Goal: Transaction & Acquisition: Purchase product/service

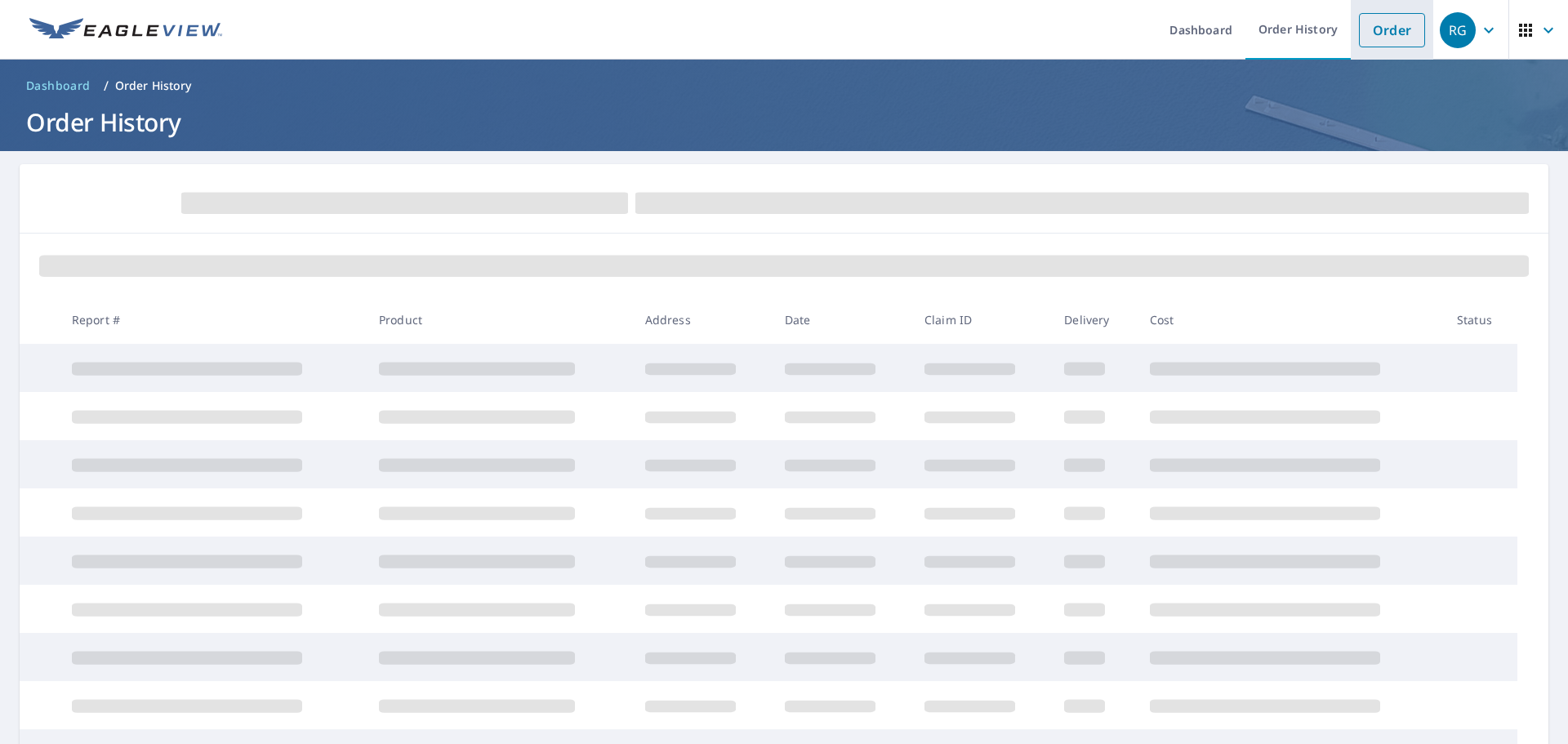
click at [1378, 30] on link "Order" at bounding box center [1392, 30] width 66 height 34
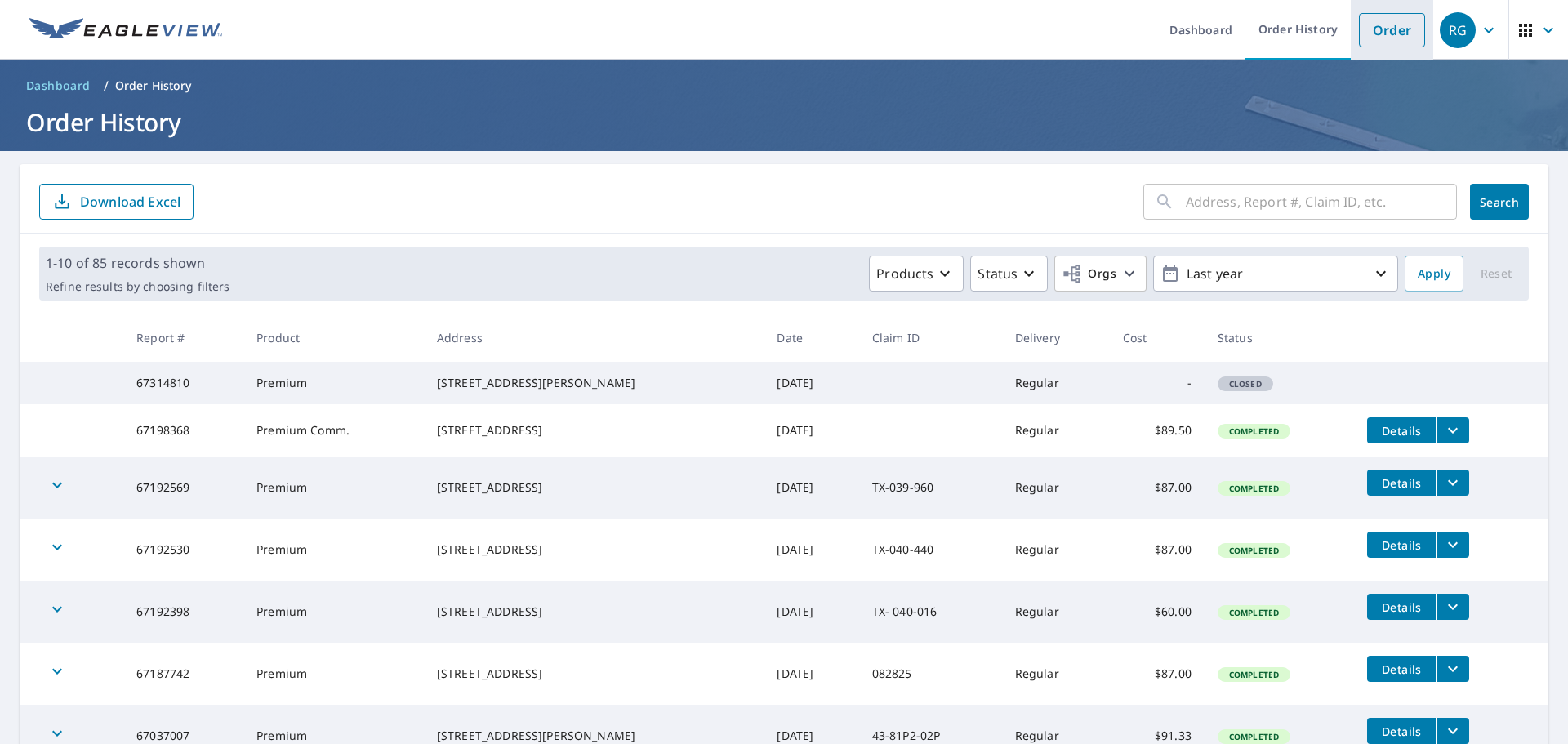
click at [1375, 31] on link "Order" at bounding box center [1392, 30] width 66 height 34
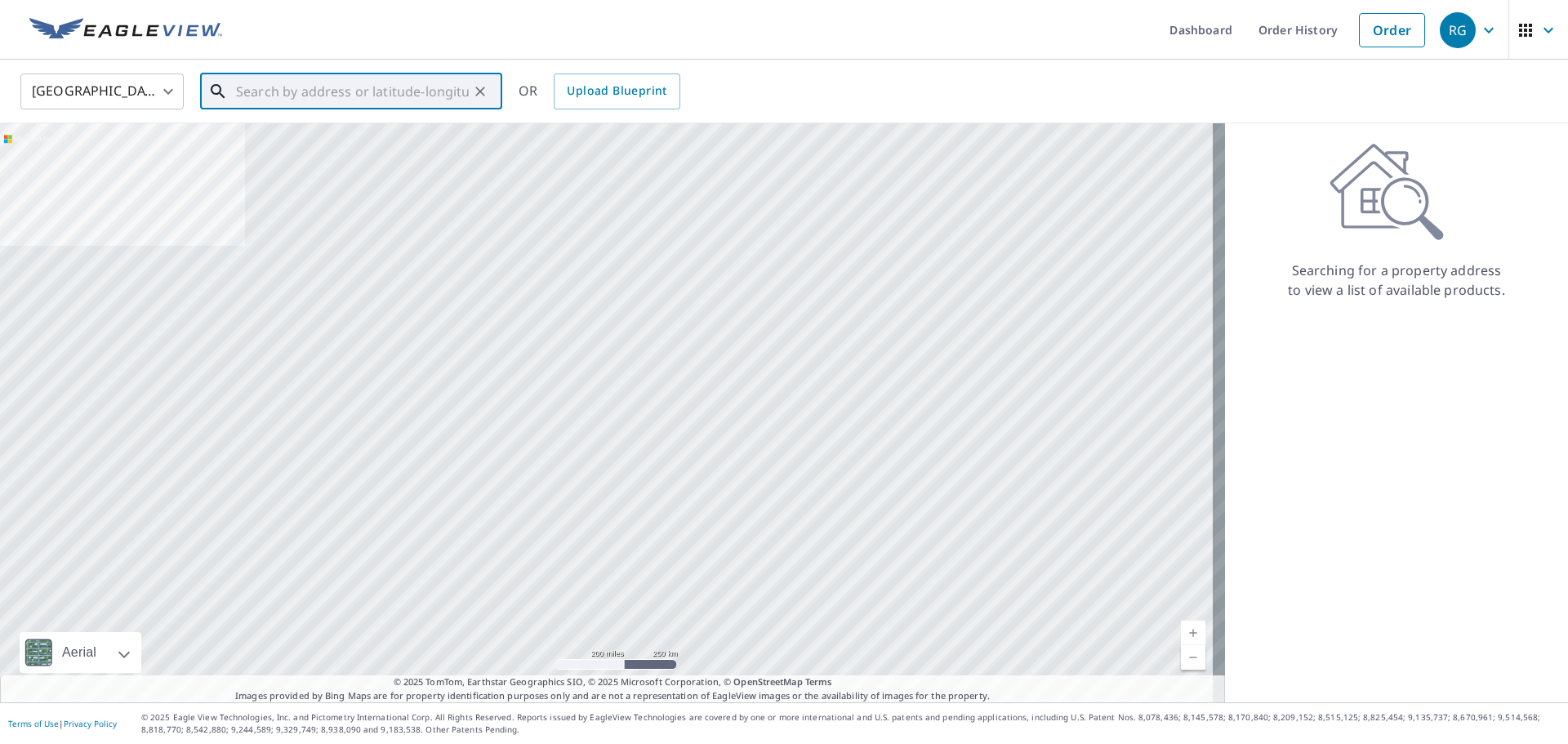
click at [329, 90] on input "text" at bounding box center [353, 91] width 233 height 46
click at [279, 84] on input "text" at bounding box center [353, 91] width 233 height 46
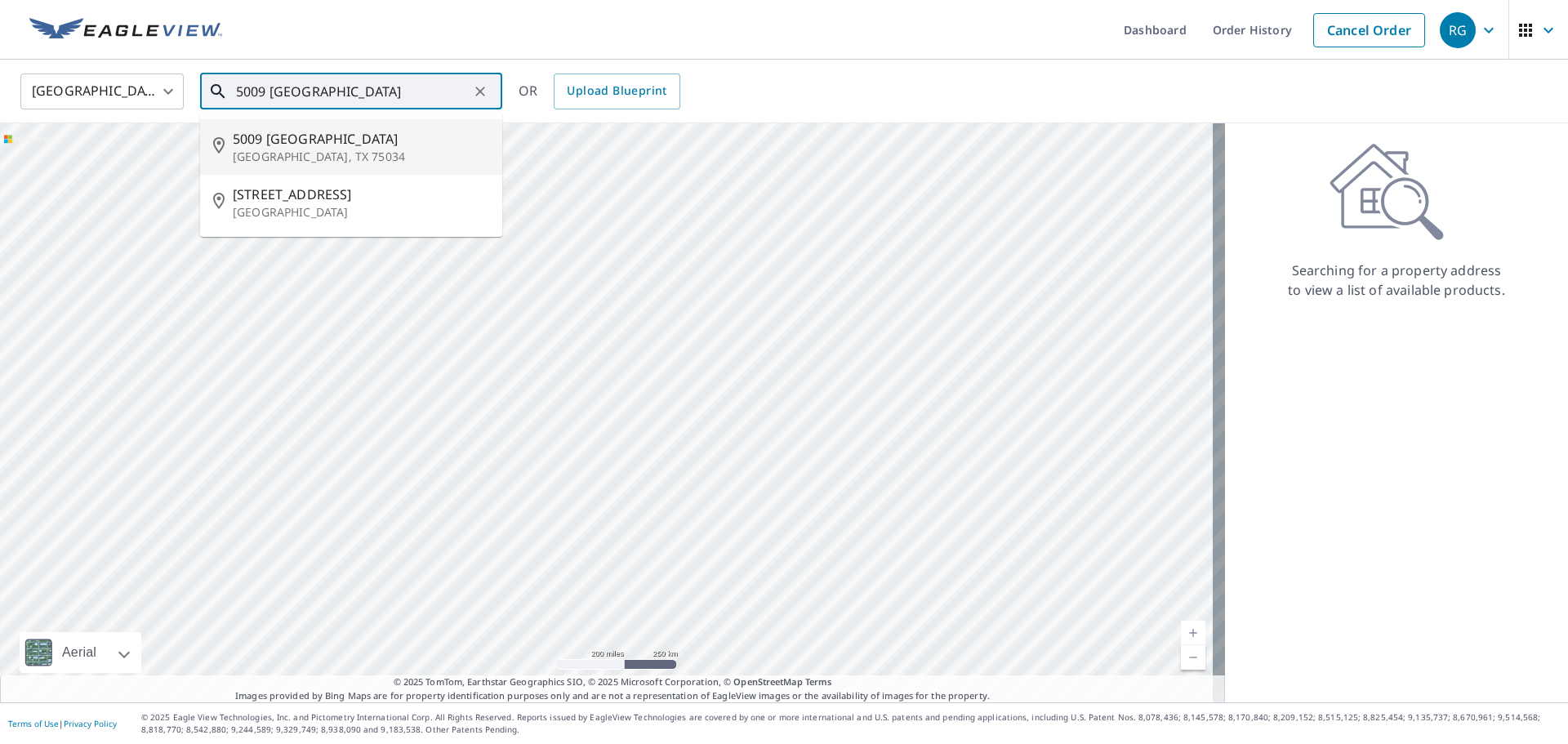
click at [283, 134] on span "5009 [GEOGRAPHIC_DATA]" at bounding box center [361, 139] width 256 height 20
type input "[STREET_ADDRESS]"
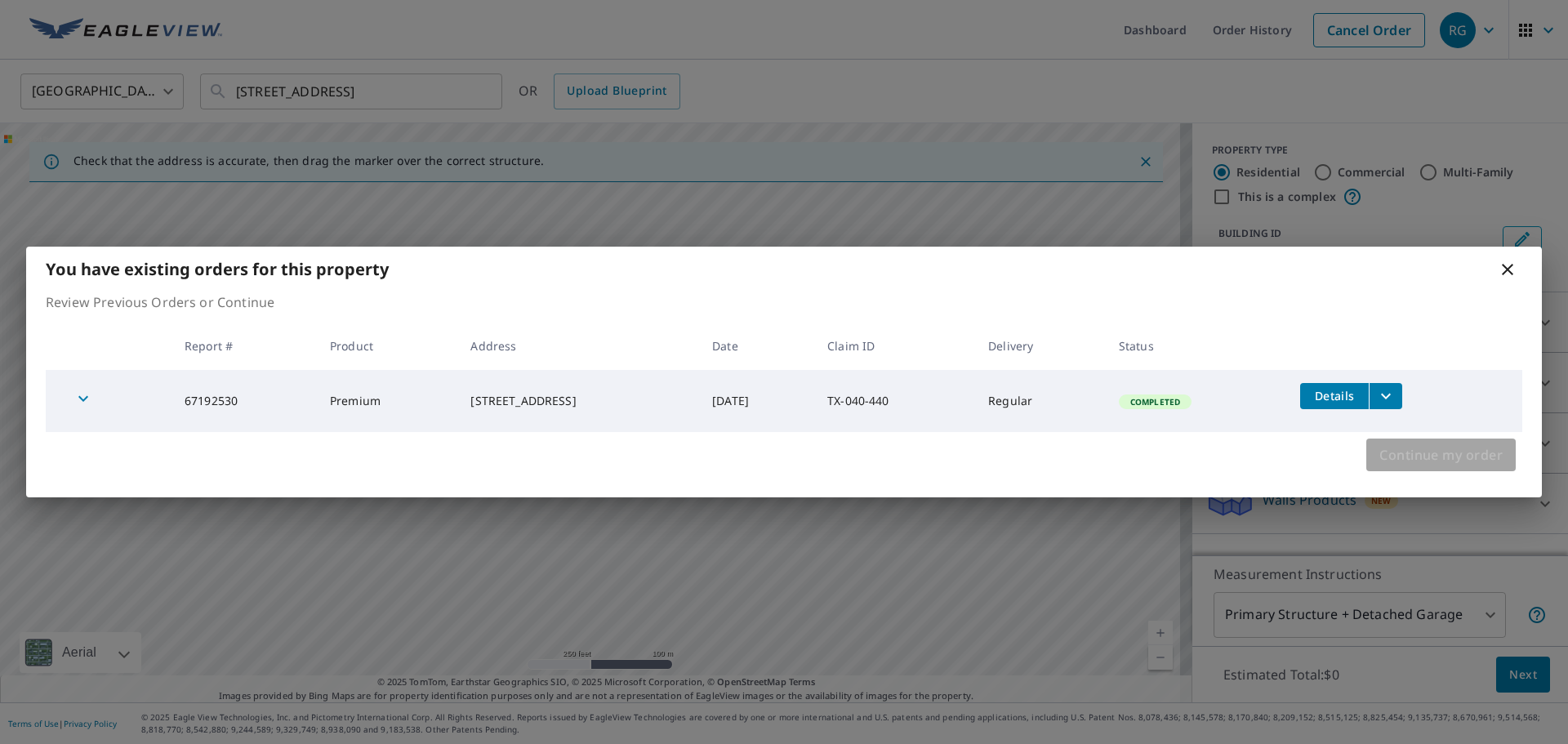
click at [1452, 457] on span "Continue my order" at bounding box center [1441, 455] width 124 height 23
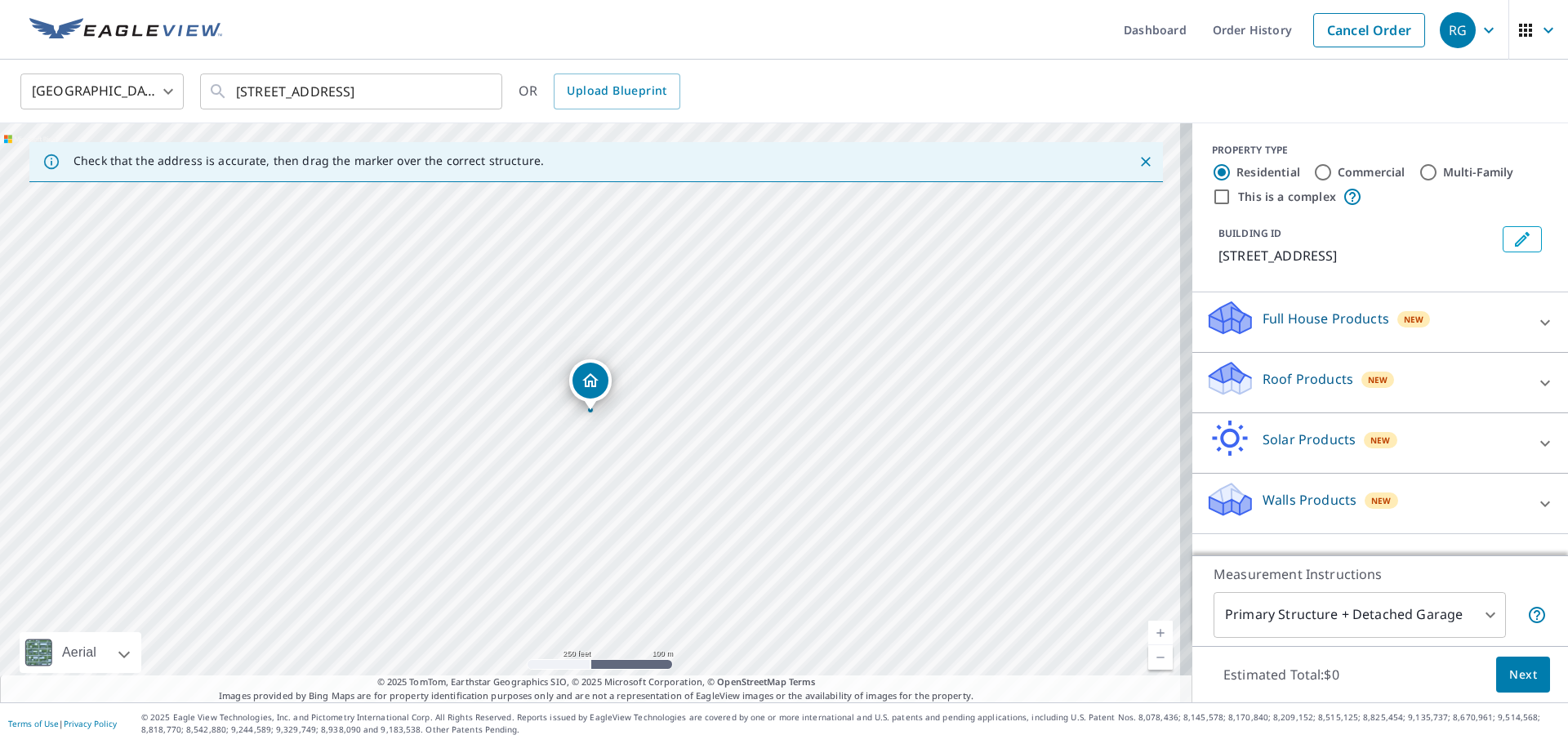
click at [1540, 384] on icon at bounding box center [1545, 382] width 10 height 5
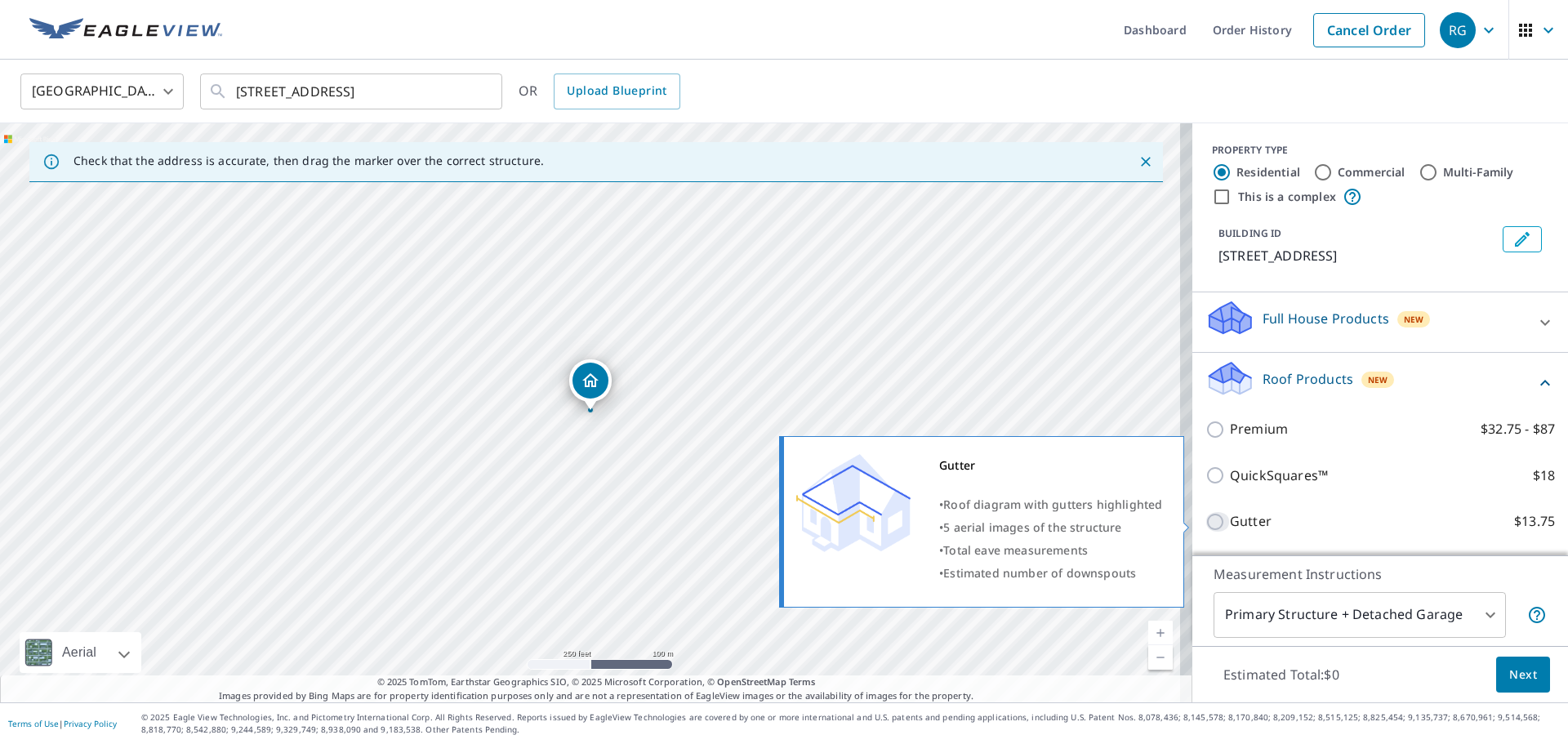
click at [1205, 523] on input "Gutter $13.75" at bounding box center [1217, 522] width 24 height 20
checkbox input "true"
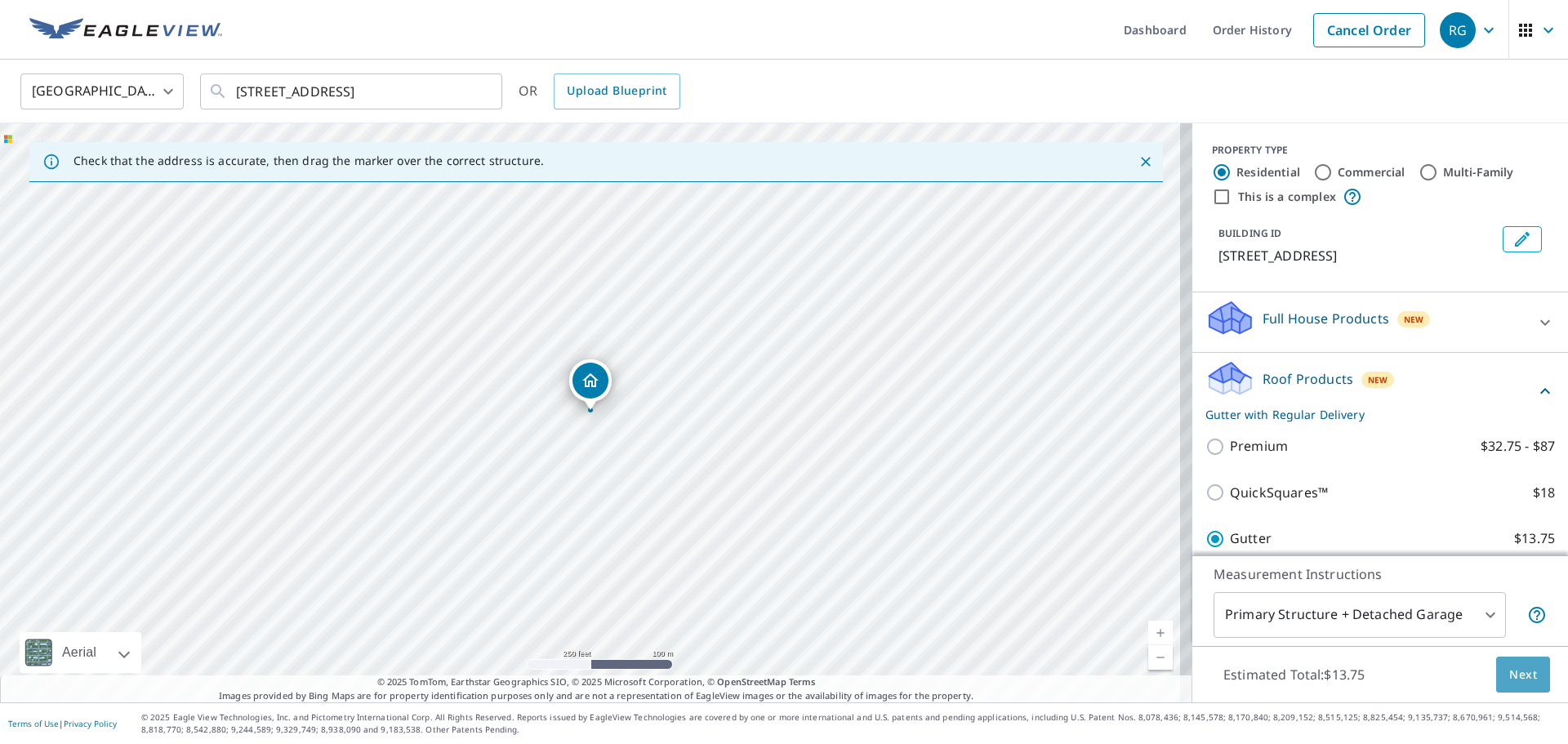
click at [1509, 668] on span "Next" at bounding box center [1522, 674] width 28 height 21
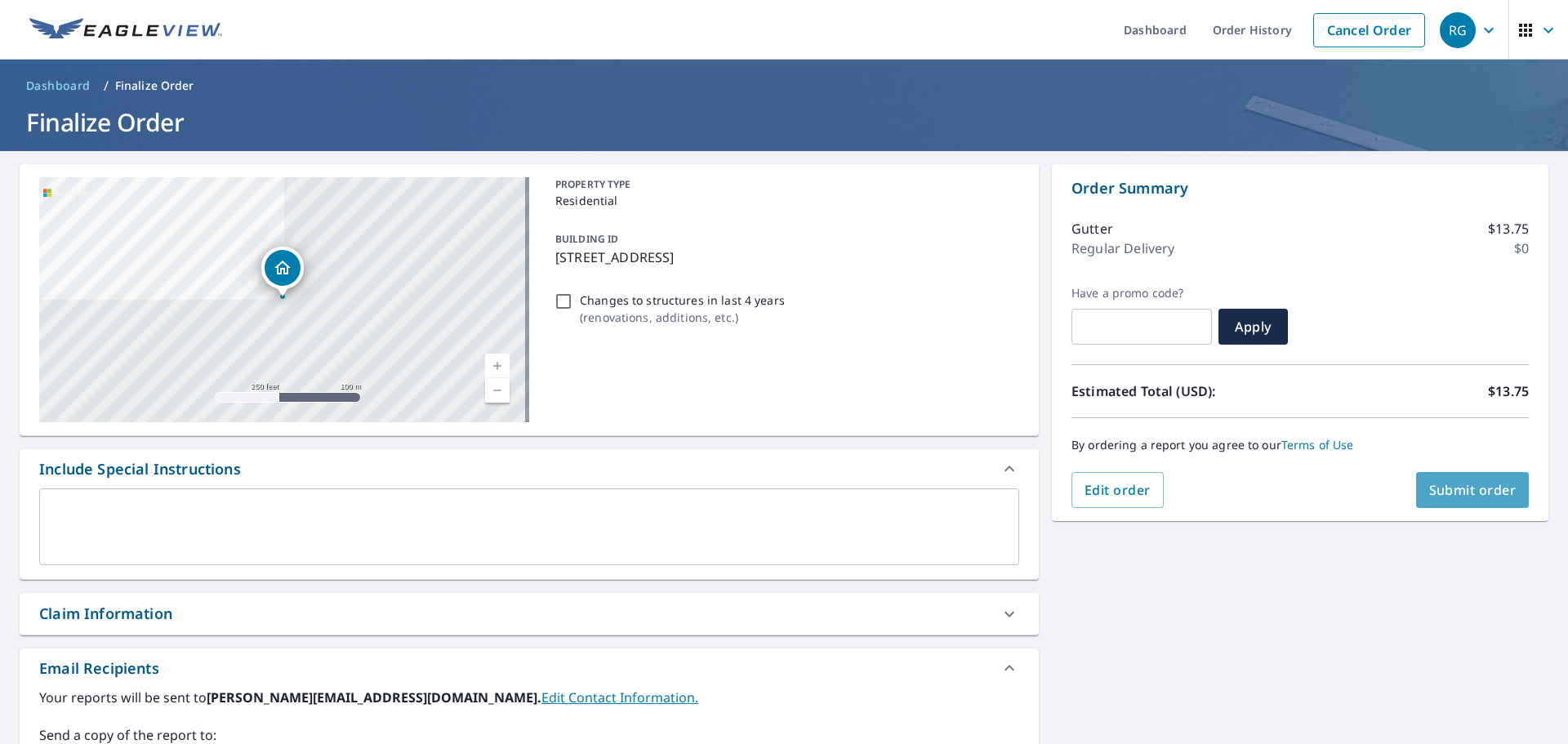
click at [1478, 489] on span "Submit order" at bounding box center [1473, 490] width 88 height 18
checkbox input "true"
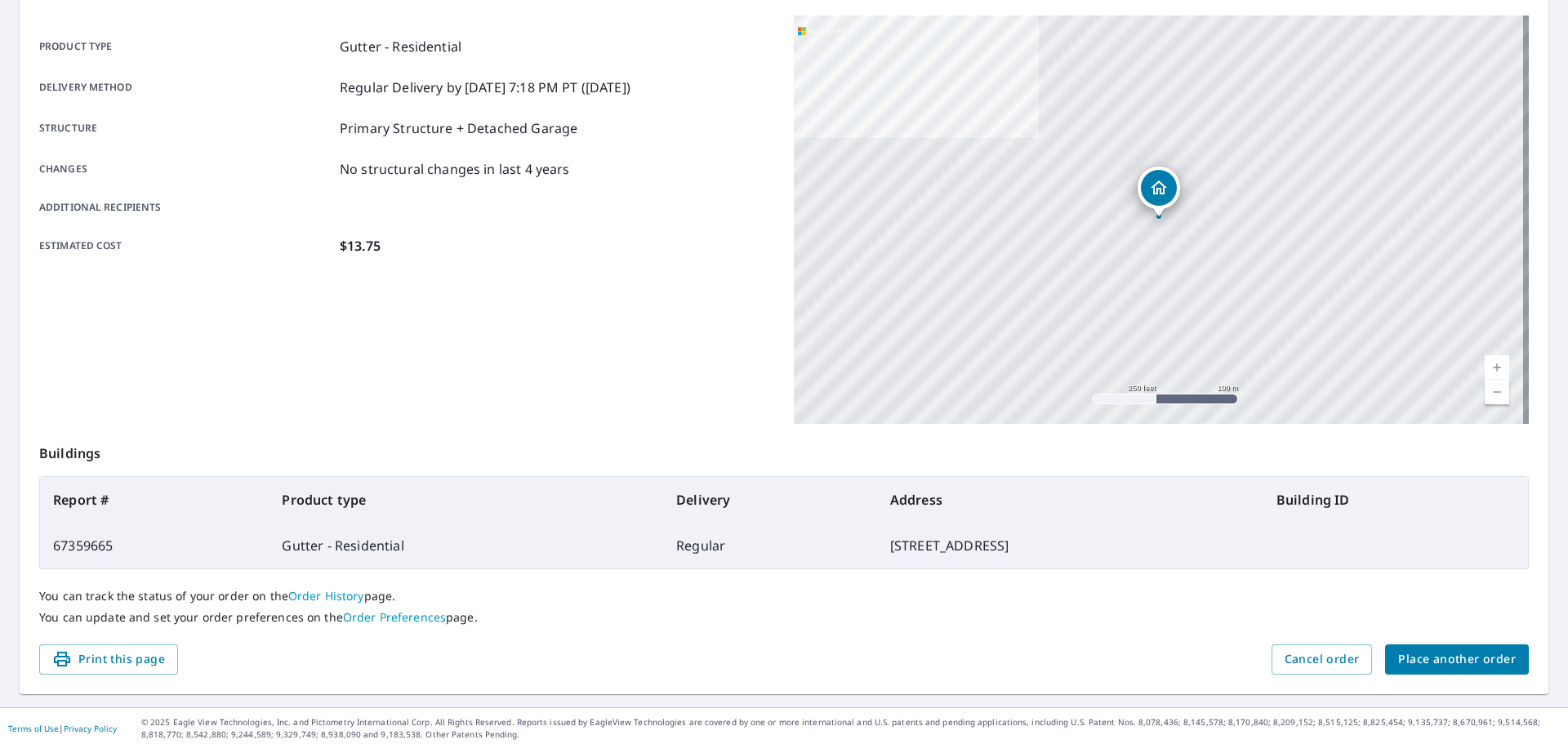
scroll to position [218, 0]
